Goal: Entertainment & Leisure: Consume media (video, audio)

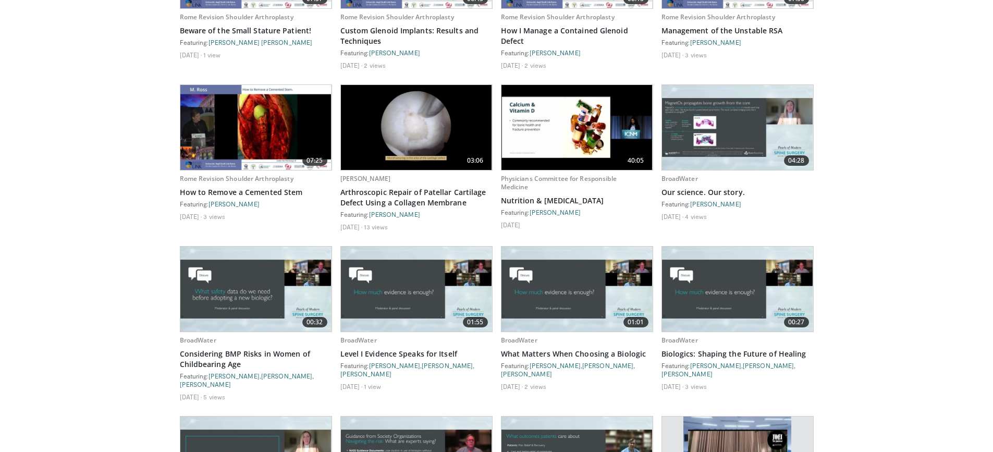
scroll to position [2615, 0]
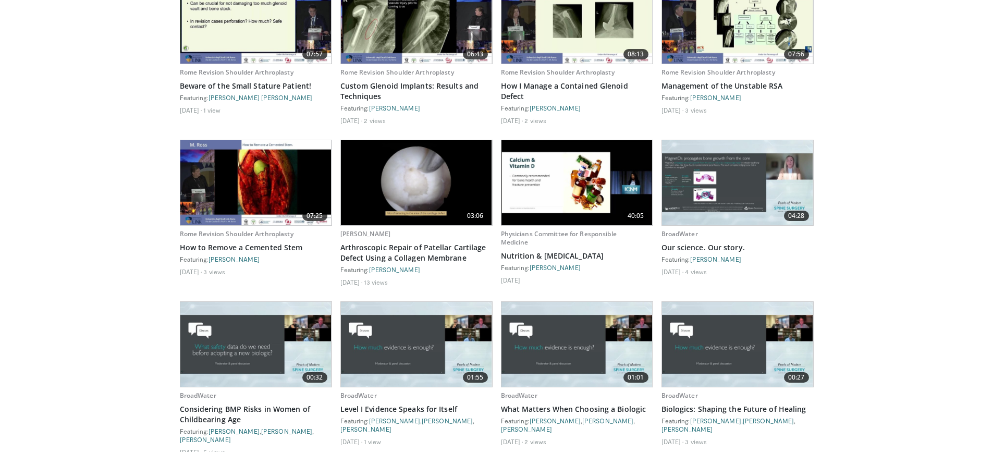
click at [261, 174] on img at bounding box center [255, 182] width 151 height 85
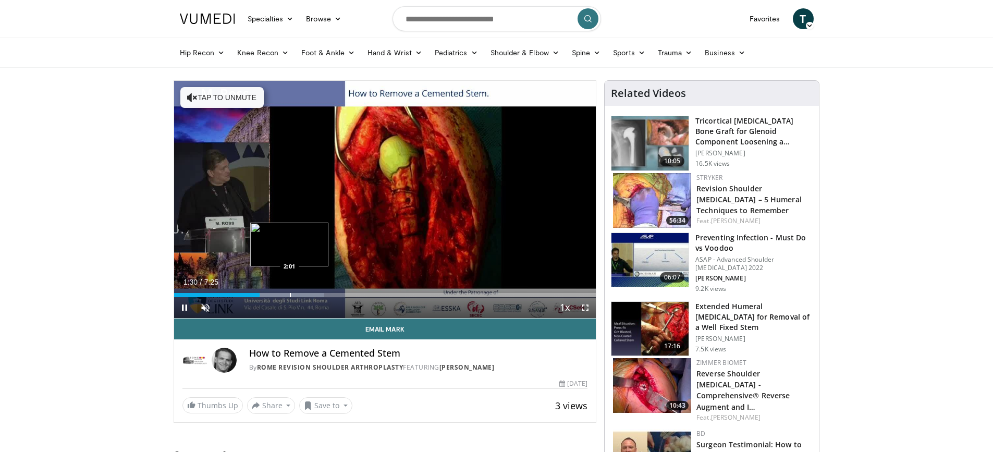
click at [289, 292] on div "Loaded : 35.65% 1:30 2:01" at bounding box center [385, 292] width 422 height 10
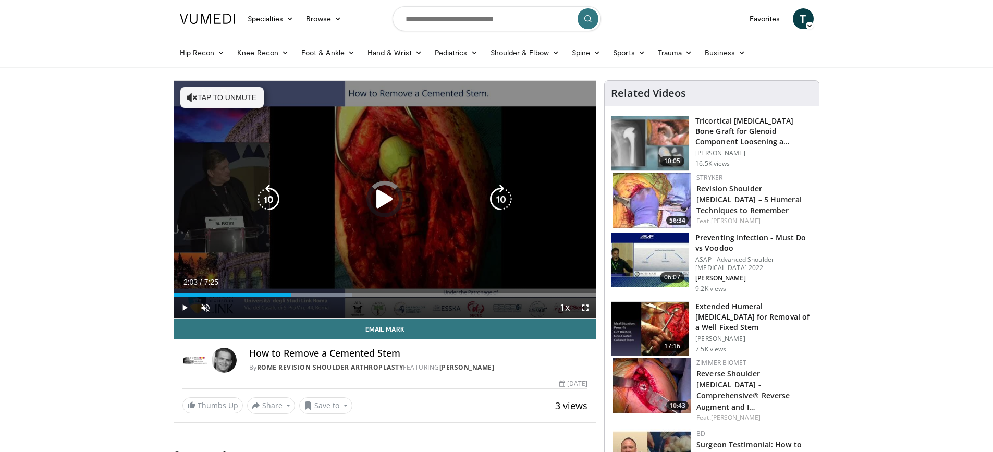
click at [320, 288] on div "Loaded : 42.33% 2:34 2:34" at bounding box center [385, 292] width 422 height 10
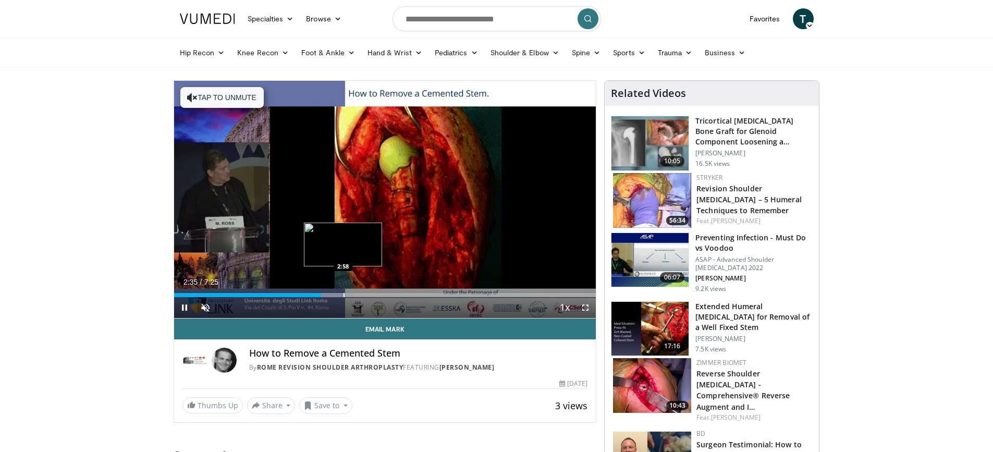
click at [343, 288] on div "Loaded : 42.33% 2:35 2:58" at bounding box center [385, 292] width 422 height 10
click at [385, 293] on div "Progress Bar" at bounding box center [385, 295] width 1 height 4
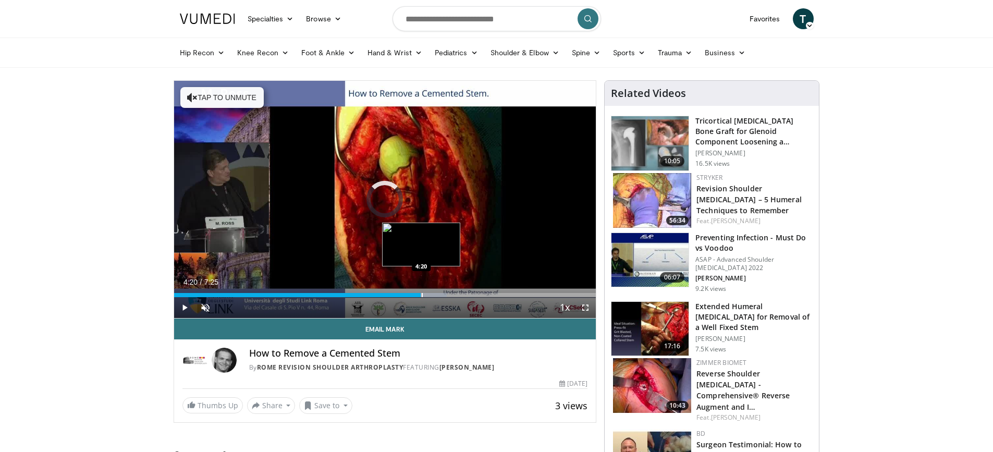
click at [421, 290] on div "Loaded : 64.62% 4:20 4:20" at bounding box center [385, 292] width 422 height 10
click at [469, 292] on div "Loaded : 67.41% 4:21 5:10" at bounding box center [385, 292] width 422 height 10
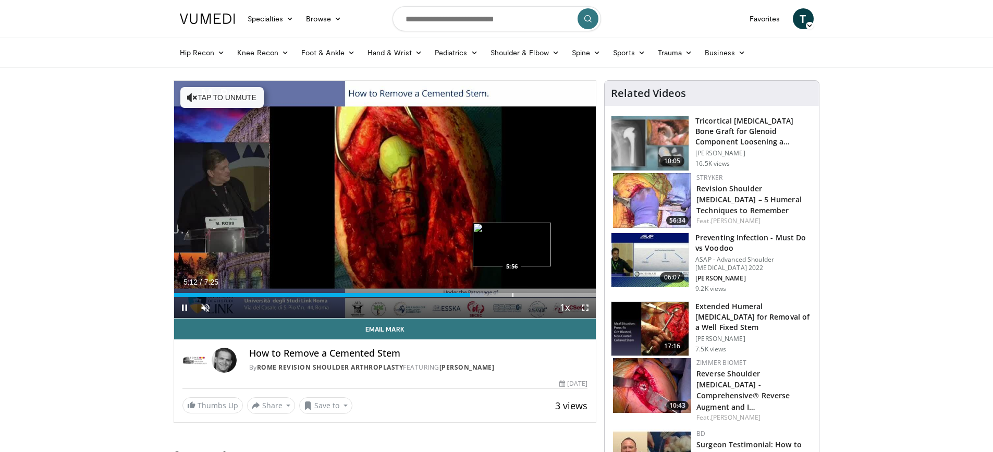
click at [512, 290] on div "Loaded : 73.54% 5:12 5:56" at bounding box center [385, 292] width 422 height 10
click at [526, 289] on div "Loaded : 83.14% 6:11 6:11" at bounding box center [385, 292] width 422 height 10
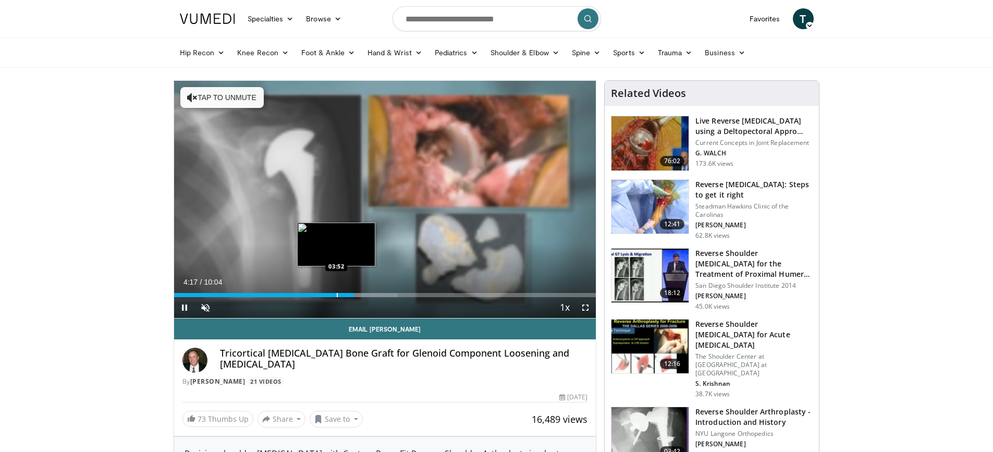
click at [337, 293] on div "Progress Bar" at bounding box center [337, 295] width 1 height 4
click at [329, 293] on div "Progress Bar" at bounding box center [329, 295] width 1 height 4
click at [320, 291] on div "Loaded : 47.59% 03:29 03:29" at bounding box center [385, 292] width 422 height 10
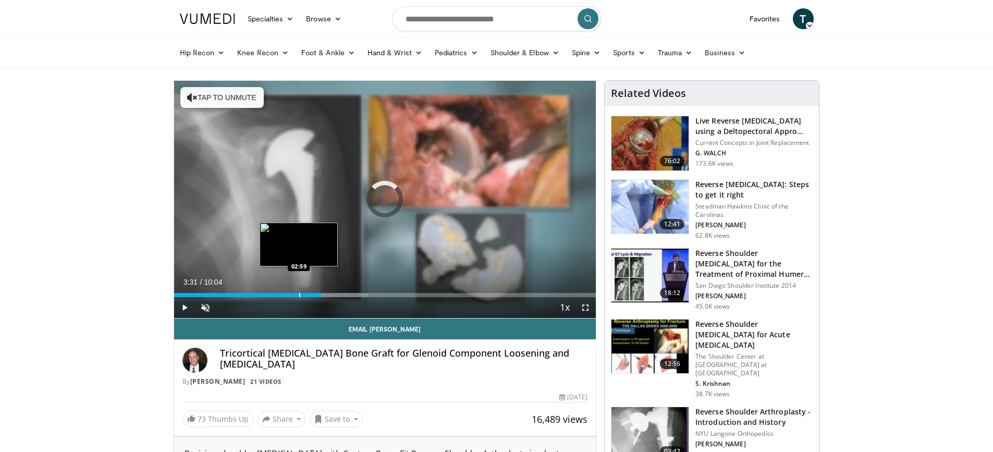
click at [299, 290] on div "Loaded : 45.95% 02:59 02:59" at bounding box center [385, 292] width 422 height 10
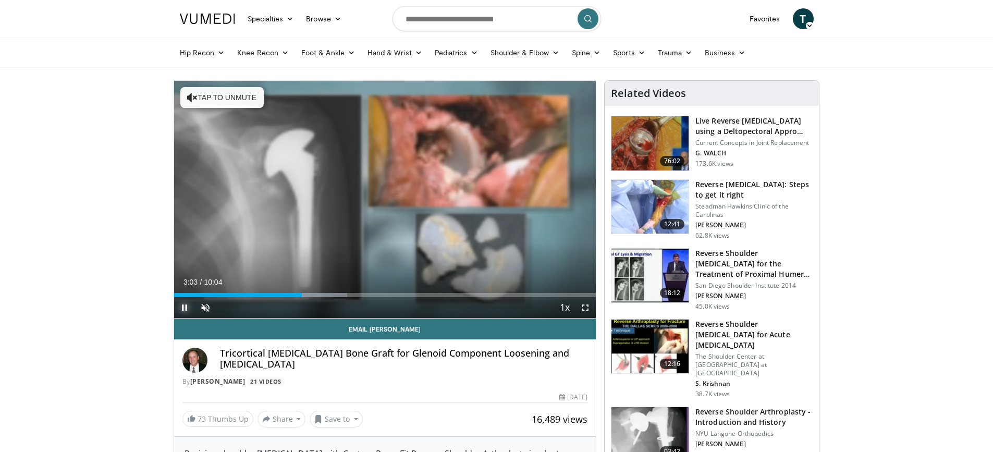
click at [186, 308] on span "Video Player" at bounding box center [184, 307] width 21 height 21
